Goal: Information Seeking & Learning: Learn about a topic

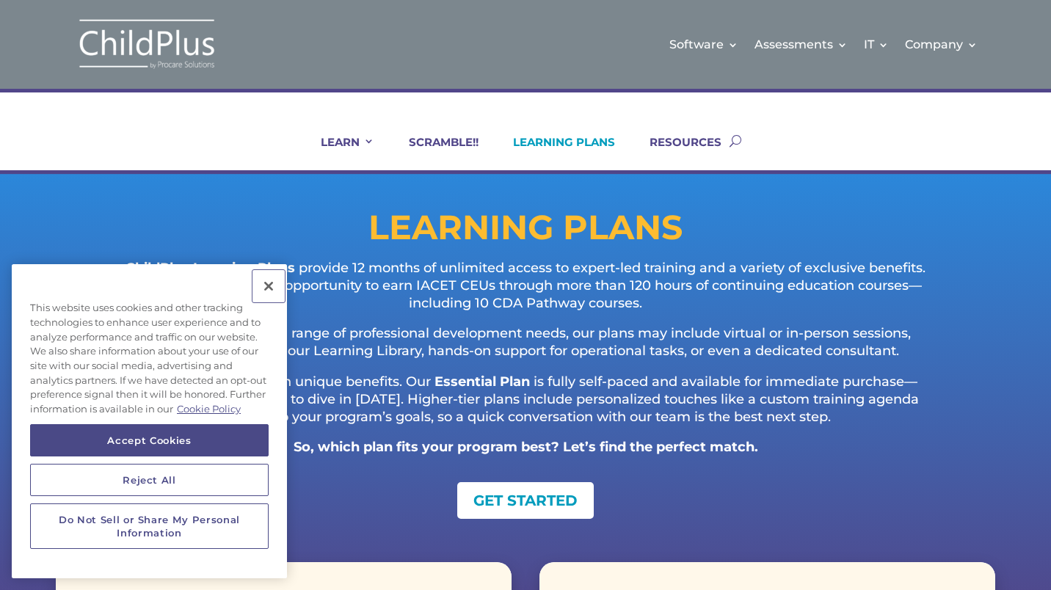
click at [269, 284] on button "Close" at bounding box center [268, 286] width 32 height 32
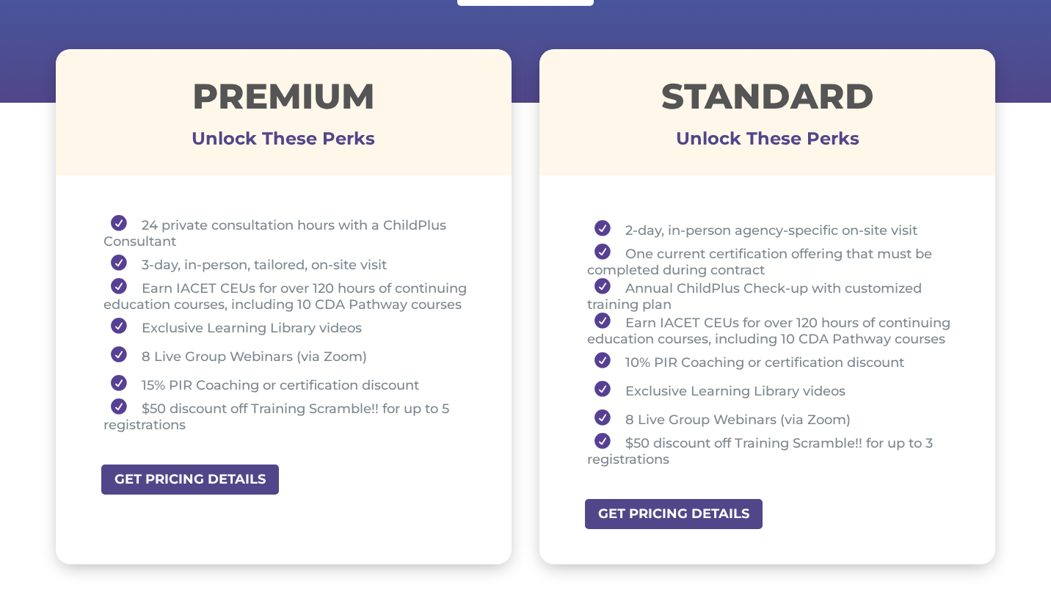
scroll to position [604, 0]
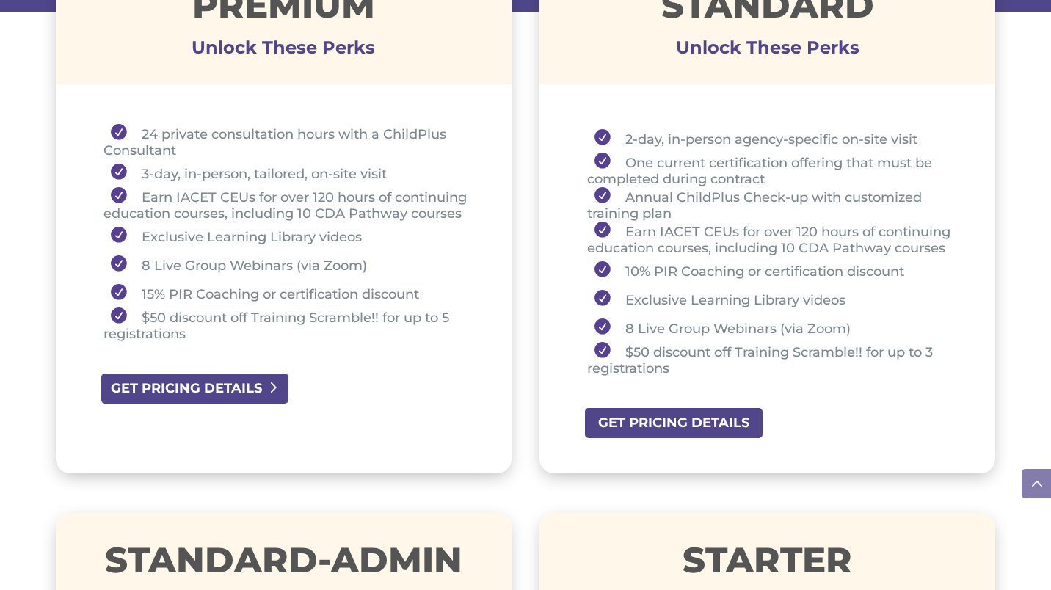
click at [245, 387] on link "GET PRICING DETAILS" at bounding box center [195, 388] width 190 height 33
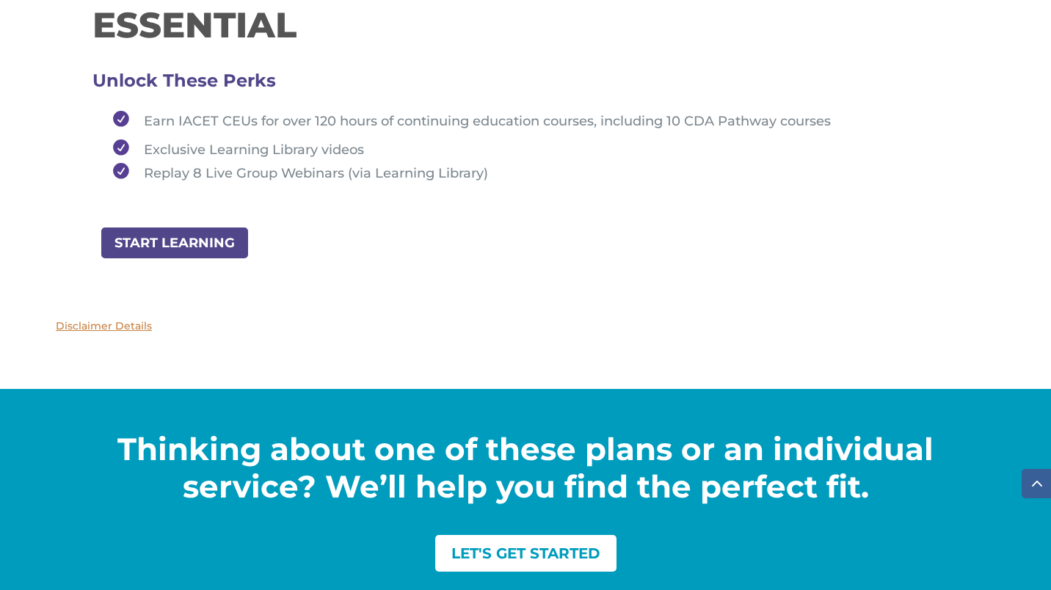
scroll to position [1712, 0]
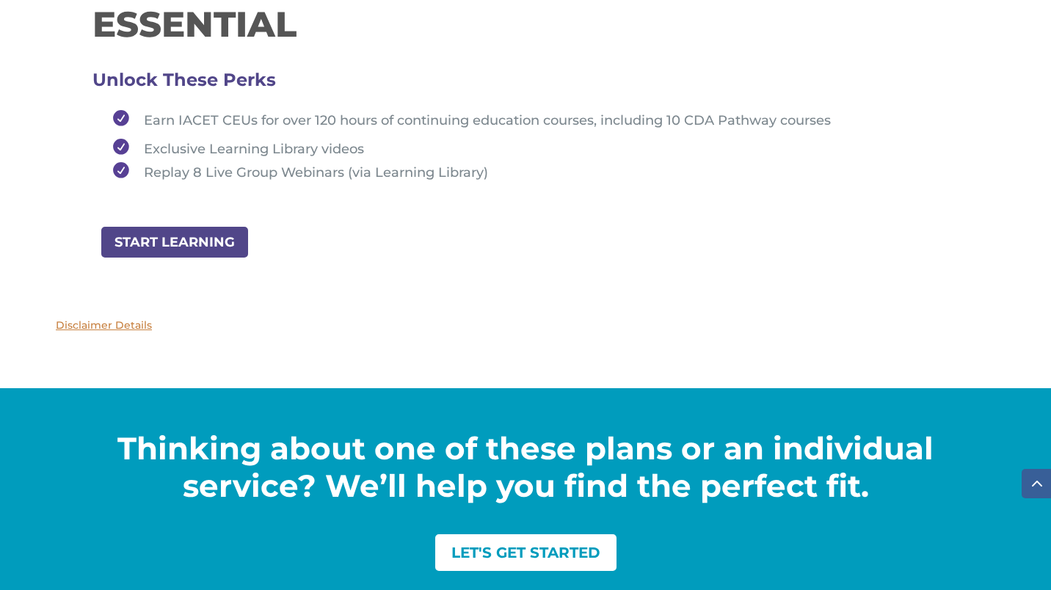
click at [467, 123] on span "Earn IACET CEUs for over 120 hours of continuing education courses, including 1…" at bounding box center [487, 120] width 687 height 16
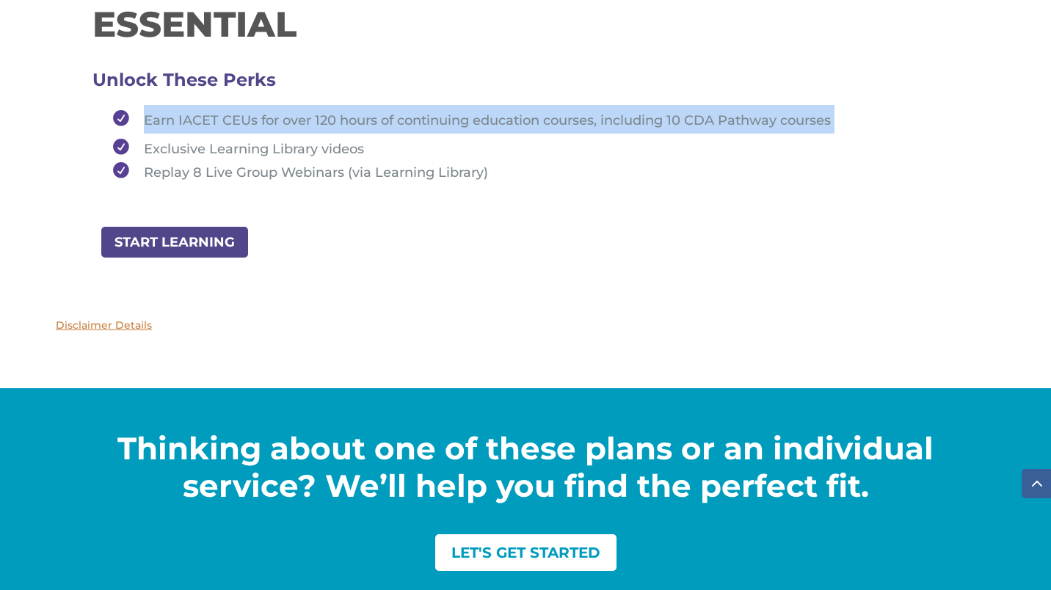
click at [467, 123] on span "Earn IACET CEUs for over 120 hours of continuing education courses, including 1…" at bounding box center [487, 120] width 687 height 16
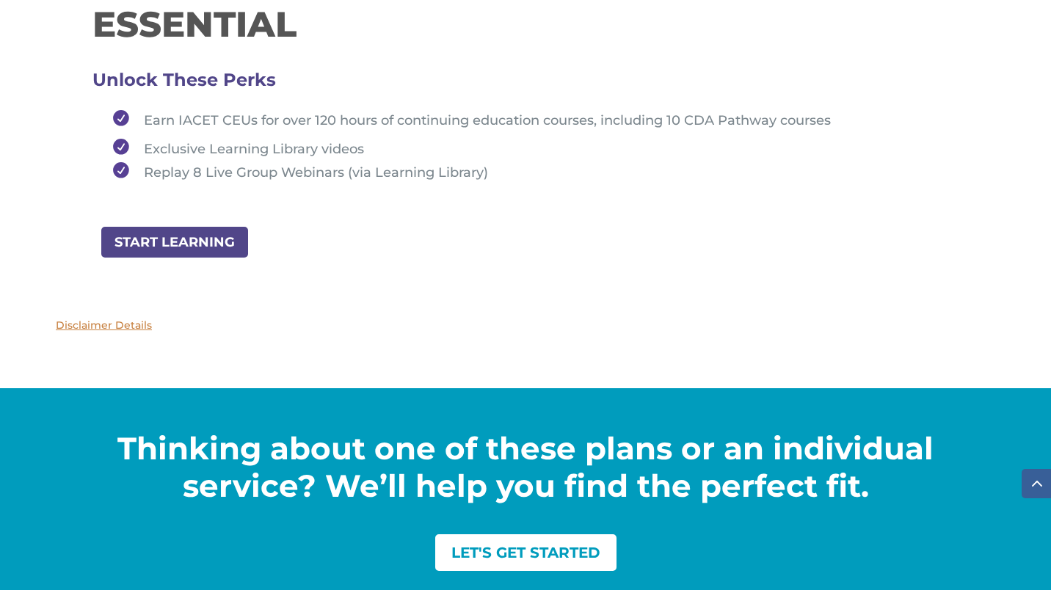
drag, startPoint x: 467, startPoint y: 123, endPoint x: 547, endPoint y: 170, distance: 92.5
click at [547, 170] on li "Replay 8 Live Group Webinars (via Learning Library)" at bounding box center [532, 171] width 853 height 18
click at [225, 263] on div "ESSENTIAL Unlock These Perks Earn IACET CEUs for over 120 hours of continuing e…" at bounding box center [525, 129] width 939 height 296
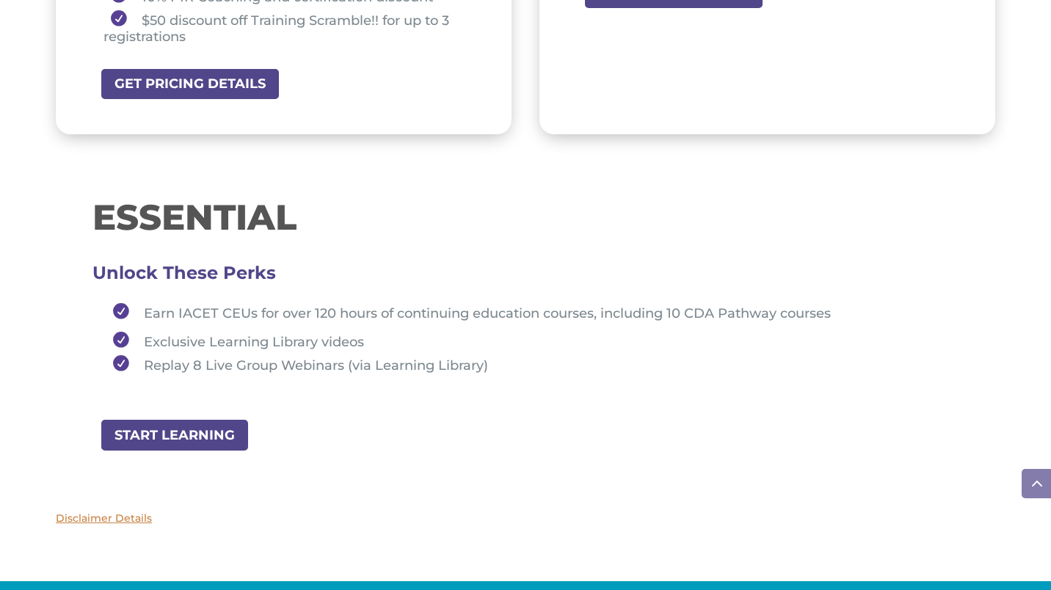
scroll to position [1526, 0]
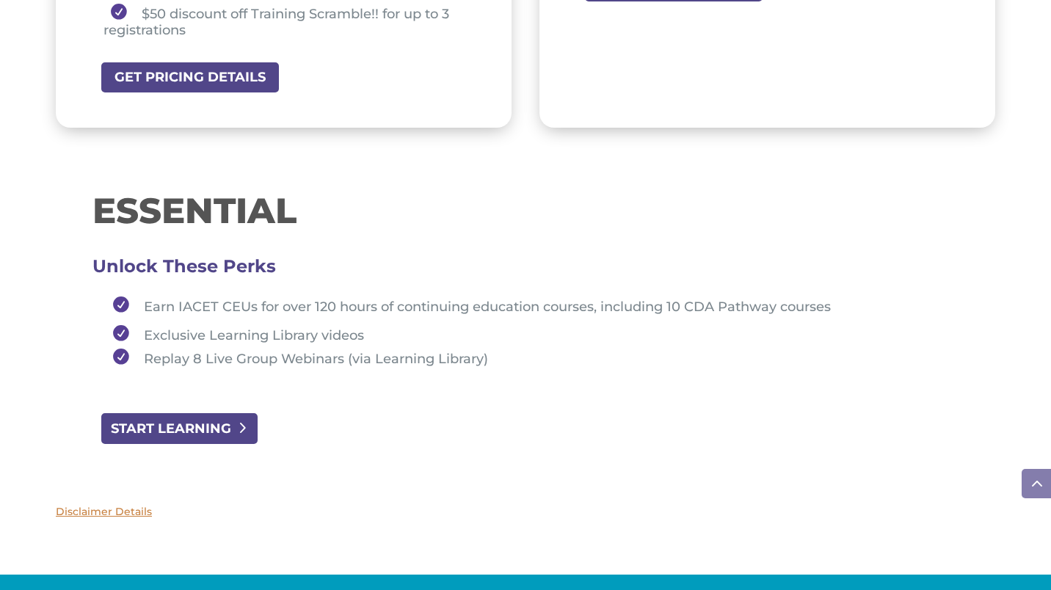
click at [200, 429] on link "START LEARNING" at bounding box center [179, 428] width 159 height 33
